Goal: Book appointment/travel/reservation

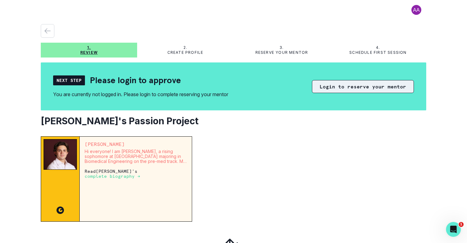
click at [358, 87] on button "Login to reserve your mentor" at bounding box center [363, 86] width 102 height 13
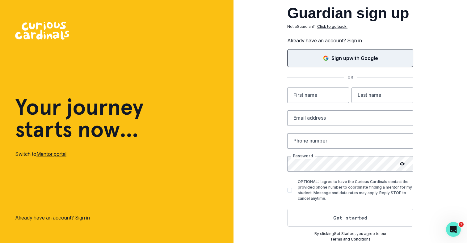
click at [362, 61] on p "Sign up with Google" at bounding box center [355, 57] width 47 height 7
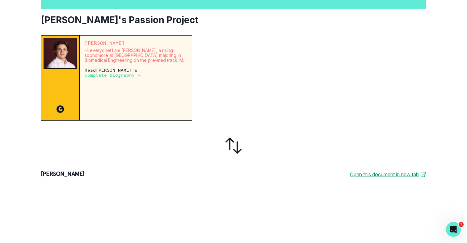
scroll to position [92, 0]
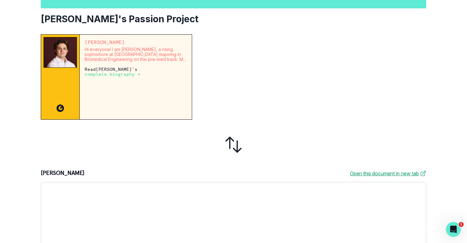
click at [384, 173] on link "Open this document in new tab" at bounding box center [388, 173] width 76 height 7
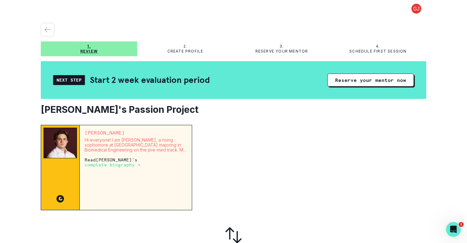
scroll to position [0, 0]
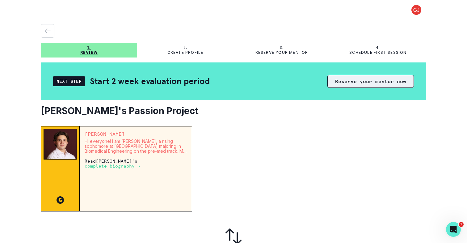
click at [353, 83] on button "Reserve your mentor now" at bounding box center [371, 81] width 87 height 13
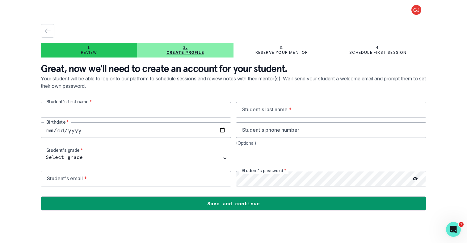
click at [146, 112] on input "text" at bounding box center [136, 109] width 190 height 15
type input "Aaryan"
click at [268, 111] on input "text" at bounding box center [331, 109] width 190 height 15
type input "Agarwal"
click at [126, 128] on input "date" at bounding box center [136, 129] width 190 height 15
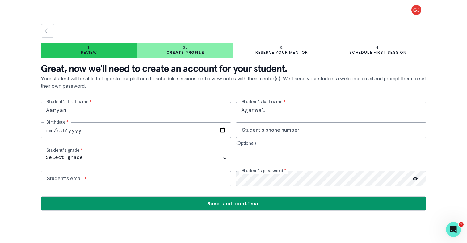
click at [223, 130] on input "date" at bounding box center [136, 129] width 190 height 15
type input "[DATE]"
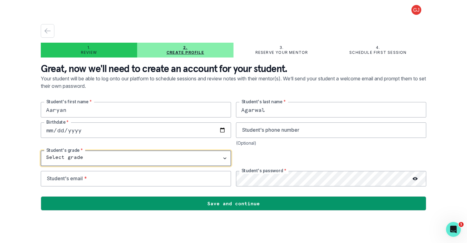
click at [68, 154] on select "Select grade 1st Grade 2nd Grade 3rd Grade 4th Grade 5th Grade 6th Grade 7th Gr…" at bounding box center [136, 158] width 190 height 15
select select "9th Grade"
click at [41, 151] on select "Select grade 1st Grade 2nd Grade 3rd Grade 4th Grade 5th Grade 6th Grade 7th Gr…" at bounding box center [136, 158] width 190 height 15
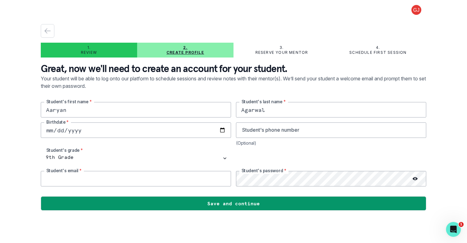
click at [129, 179] on input "email" at bounding box center [136, 178] width 190 height 15
type input "[EMAIL_ADDRESS][DOMAIN_NAME]"
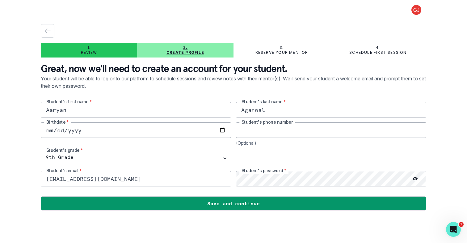
click at [271, 129] on input "tel" at bounding box center [331, 129] width 190 height 15
type input "2032238259"
click at [417, 179] on icon at bounding box center [415, 178] width 5 height 3
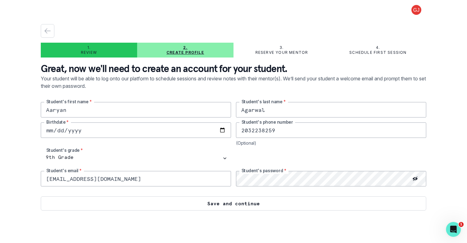
click at [313, 202] on button "Save and continue" at bounding box center [234, 203] width 386 height 14
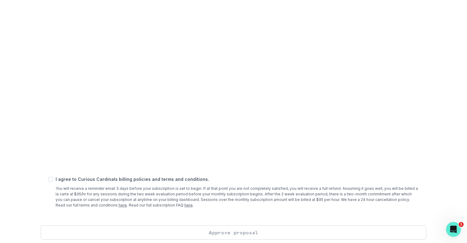
scroll to position [216, 0]
click at [51, 179] on span at bounding box center [50, 178] width 5 height 5
click at [48, 178] on input "checkbox" at bounding box center [48, 178] width 0 height 0
checkbox input "true"
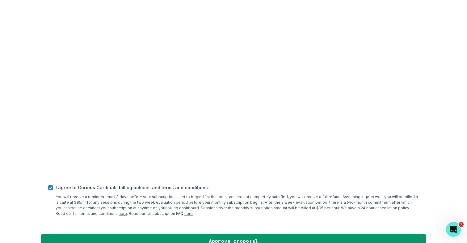
scroll to position [219, 0]
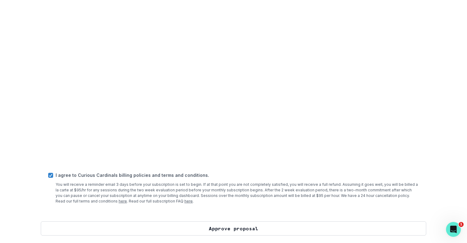
click at [255, 225] on button "Approve proposal" at bounding box center [234, 228] width 386 height 14
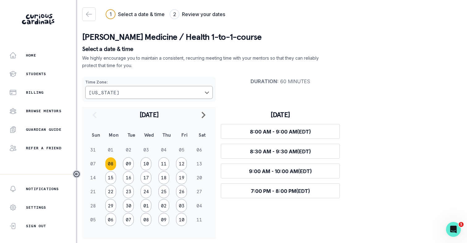
scroll to position [3, 0]
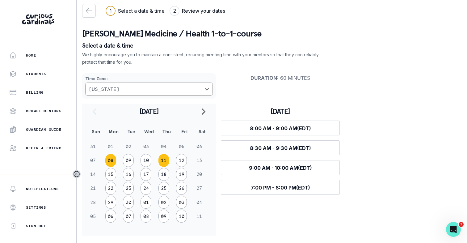
click at [164, 161] on button "11" at bounding box center [164, 160] width 11 height 13
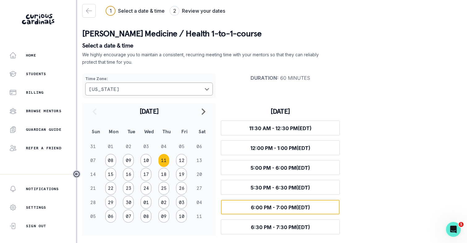
click at [250, 206] on button "Select time 6:00 PM - 7:00 PM (EDT)" at bounding box center [280, 207] width 119 height 15
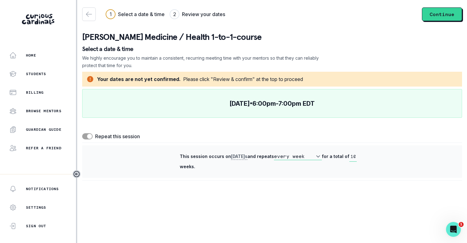
scroll to position [0, 0]
click at [288, 153] on select "every week every 2 weeks" at bounding box center [298, 156] width 48 height 7
click at [276, 153] on select "every week every 2 weeks" at bounding box center [298, 156] width 48 height 7
click at [237, 186] on div "1 Select a date & time 2 Review your dates Continue [PERSON_NAME] Medicine / He…" at bounding box center [272, 94] width 380 height 188
click at [88, 138] on span at bounding box center [89, 136] width 5 height 5
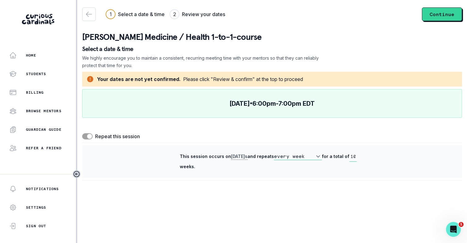
click at [82, 133] on input "checkbox" at bounding box center [82, 133] width 0 height 0
checkbox input "false"
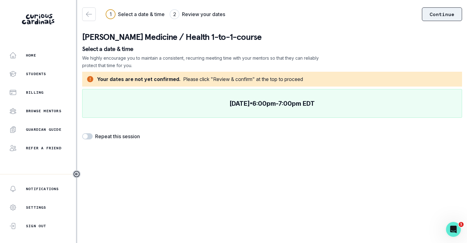
click at [437, 17] on button "Continue" at bounding box center [442, 14] width 40 height 14
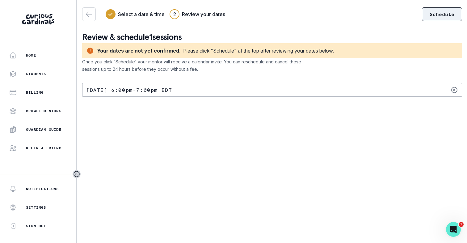
click at [437, 16] on button "Schedule" at bounding box center [442, 14] width 40 height 14
